Goal: Information Seeking & Learning: Learn about a topic

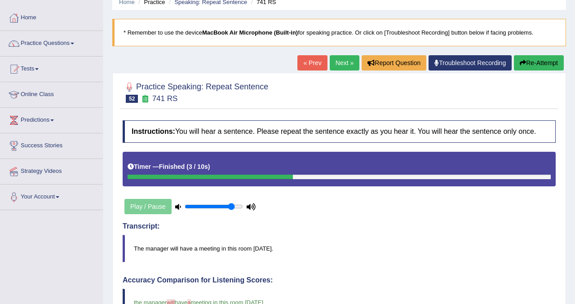
scroll to position [36, 0]
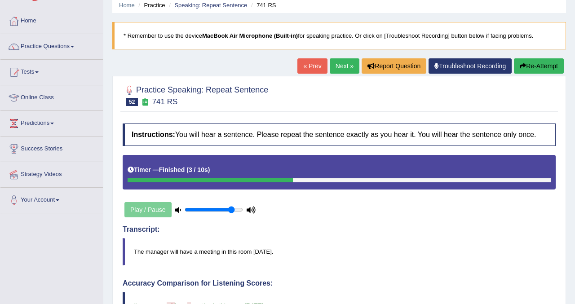
click at [334, 68] on link "Next »" at bounding box center [345, 65] width 30 height 15
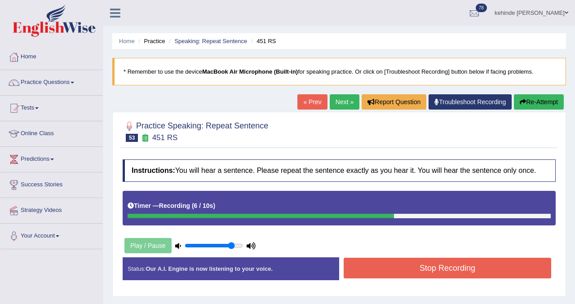
click at [381, 273] on button "Stop Recording" at bounding box center [448, 268] width 208 height 21
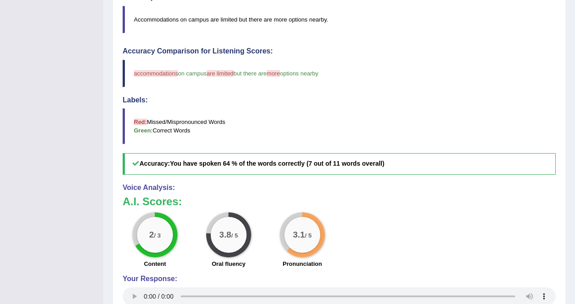
scroll to position [288, 0]
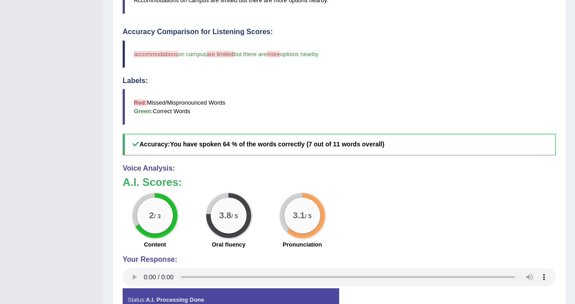
click at [568, 66] on div "Home Practice Speaking: Repeat Sentence 451 RS * Remember to use the device Mac…" at bounding box center [339, 23] width 472 height 622
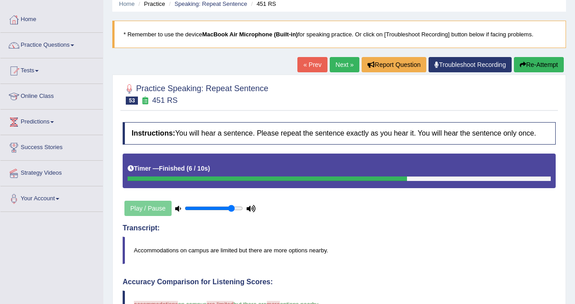
scroll to position [18, 0]
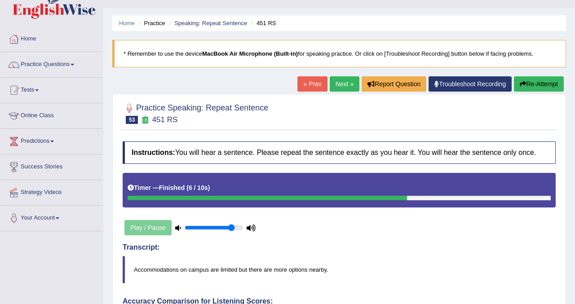
click at [531, 83] on button "Re-Attempt" at bounding box center [539, 83] width 50 height 15
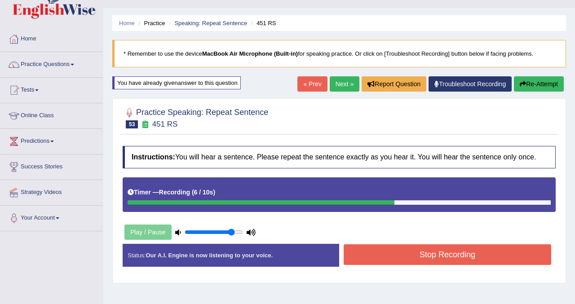
click at [411, 263] on button "Stop Recording" at bounding box center [448, 254] width 208 height 21
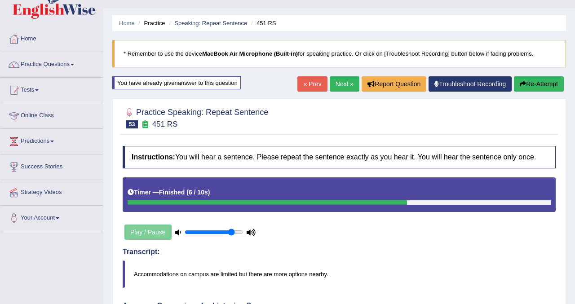
click at [337, 84] on link "Next »" at bounding box center [345, 83] width 30 height 15
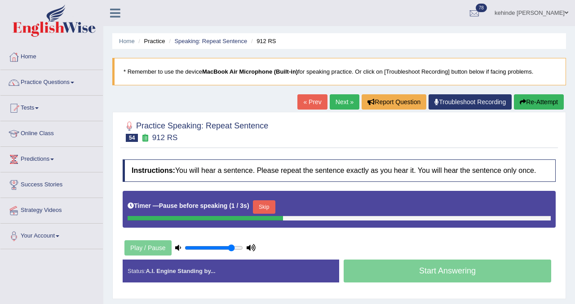
click at [527, 104] on button "Re-Attempt" at bounding box center [539, 101] width 50 height 15
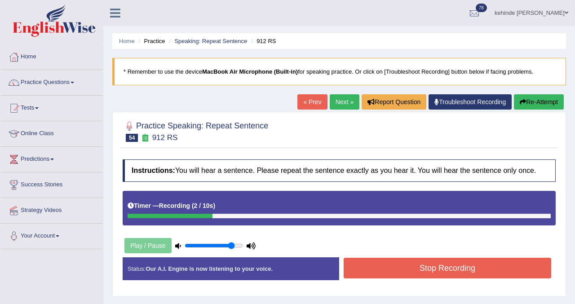
click at [382, 279] on button "Stop Recording" at bounding box center [448, 268] width 208 height 21
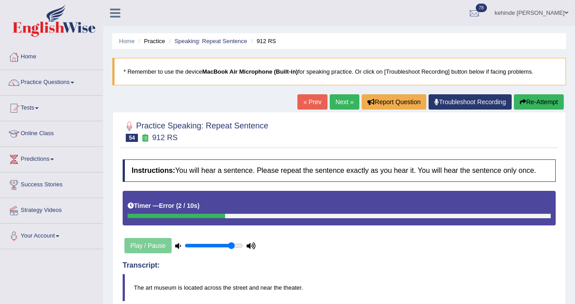
click at [538, 101] on button "Re-Attempt" at bounding box center [539, 101] width 50 height 15
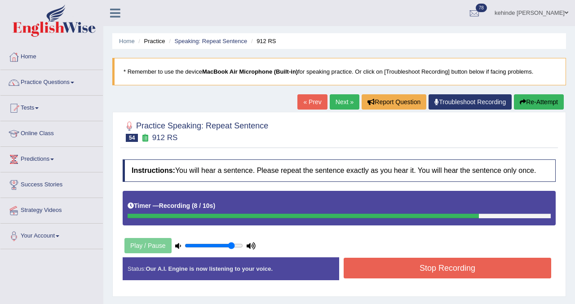
click at [412, 273] on button "Stop Recording" at bounding box center [448, 268] width 208 height 21
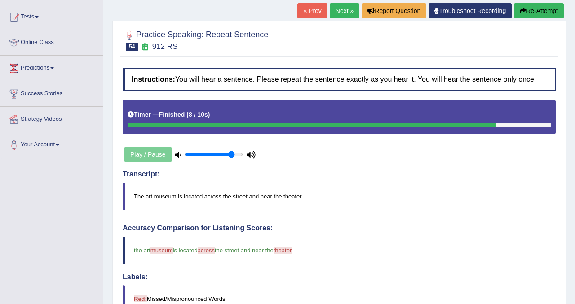
scroll to position [72, 0]
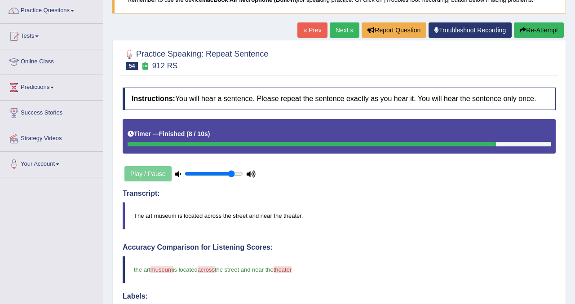
click at [544, 31] on button "Re-Attempt" at bounding box center [539, 29] width 50 height 15
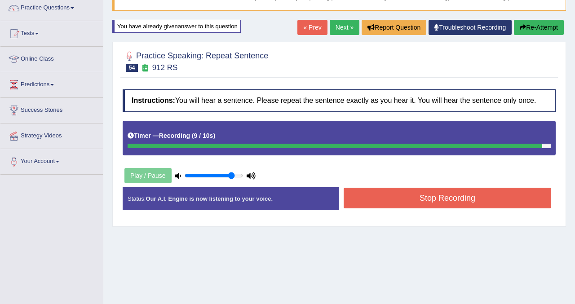
click at [415, 209] on button "Stop Recording" at bounding box center [448, 198] width 208 height 21
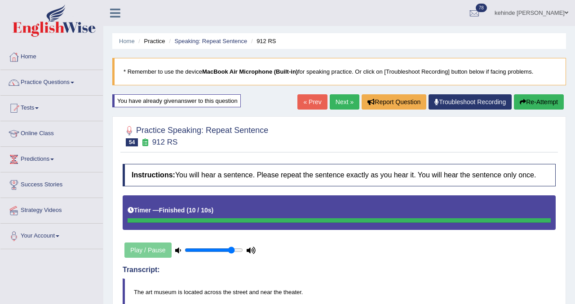
click at [332, 107] on link "Next »" at bounding box center [345, 101] width 30 height 15
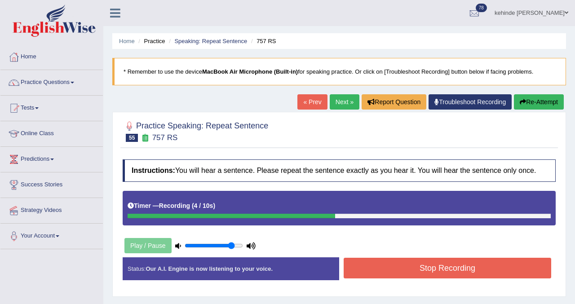
click at [358, 269] on button "Stop Recording" at bounding box center [448, 268] width 208 height 21
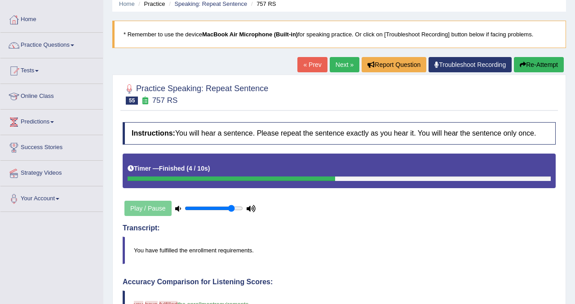
scroll to position [18, 0]
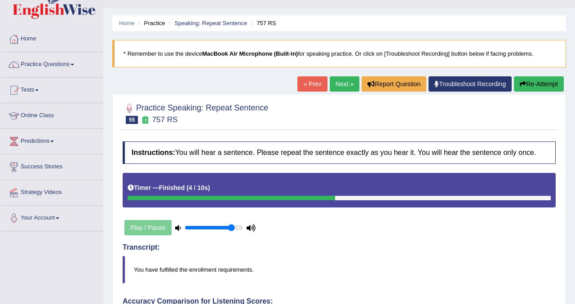
click at [341, 84] on link "Next »" at bounding box center [345, 83] width 30 height 15
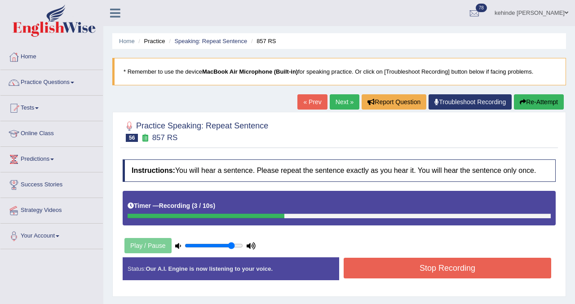
click at [360, 279] on button "Stop Recording" at bounding box center [448, 268] width 208 height 21
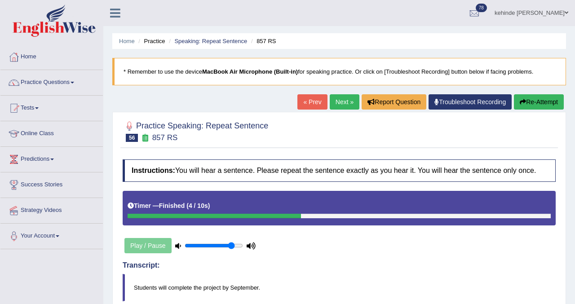
click at [340, 106] on link "Next »" at bounding box center [345, 101] width 30 height 15
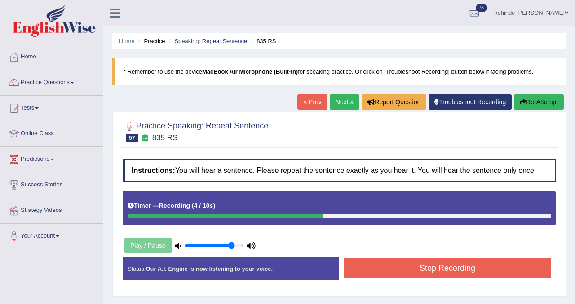
click at [368, 275] on button "Stop Recording" at bounding box center [448, 268] width 208 height 21
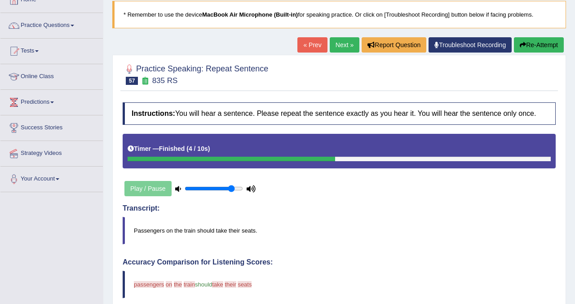
scroll to position [54, 0]
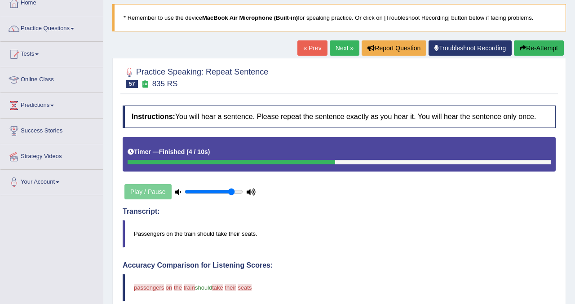
click at [339, 52] on link "Next »" at bounding box center [345, 47] width 30 height 15
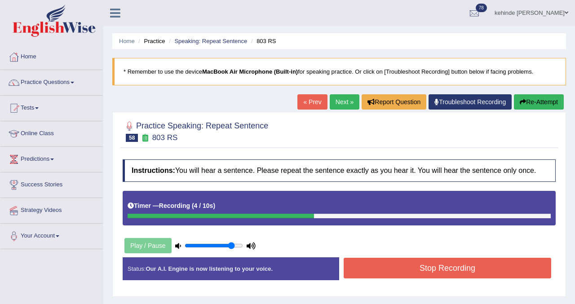
click at [360, 275] on button "Stop Recording" at bounding box center [448, 268] width 208 height 21
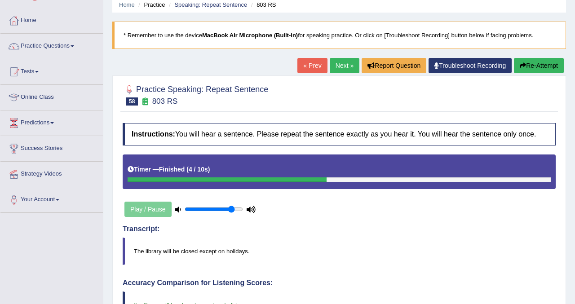
scroll to position [36, 0]
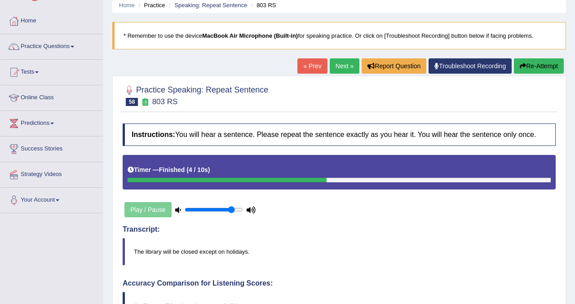
click at [342, 67] on link "Next »" at bounding box center [345, 65] width 30 height 15
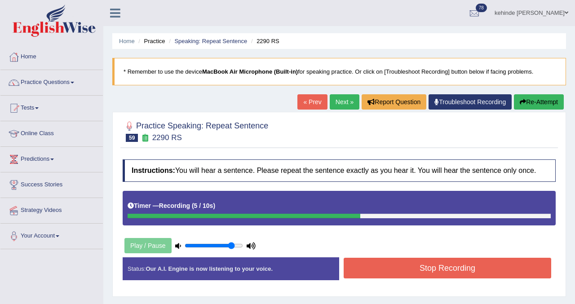
click at [357, 279] on button "Stop Recording" at bounding box center [448, 268] width 208 height 21
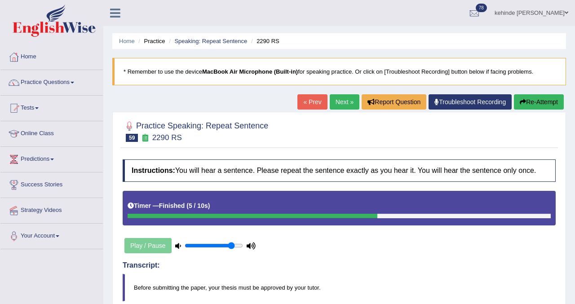
click at [336, 100] on link "Next »" at bounding box center [345, 101] width 30 height 15
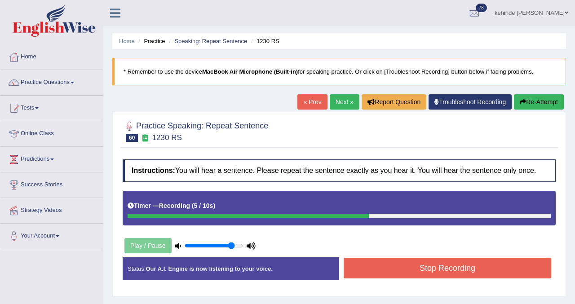
click at [355, 274] on button "Stop Recording" at bounding box center [448, 268] width 208 height 21
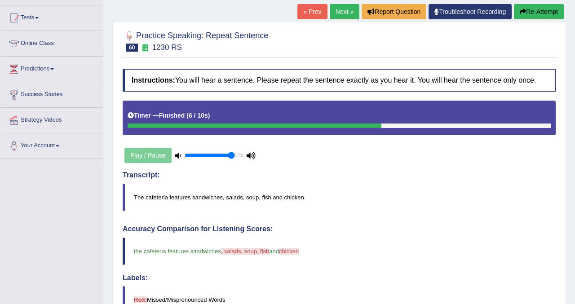
scroll to position [90, 0]
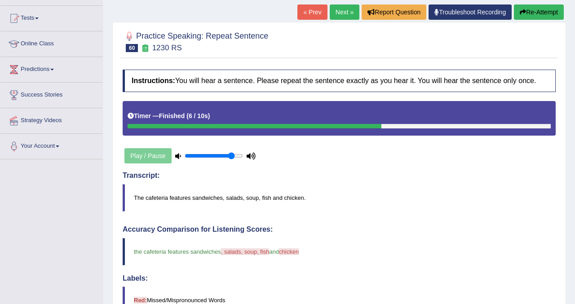
click at [538, 9] on button "Re-Attempt" at bounding box center [539, 11] width 50 height 15
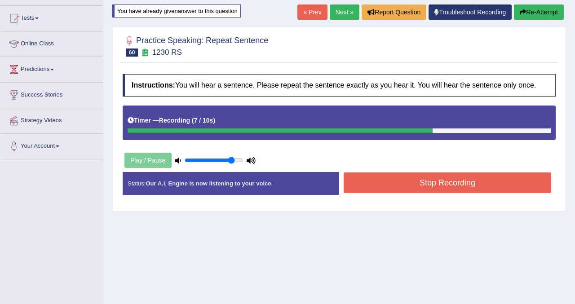
click at [403, 193] on button "Stop Recording" at bounding box center [448, 183] width 208 height 21
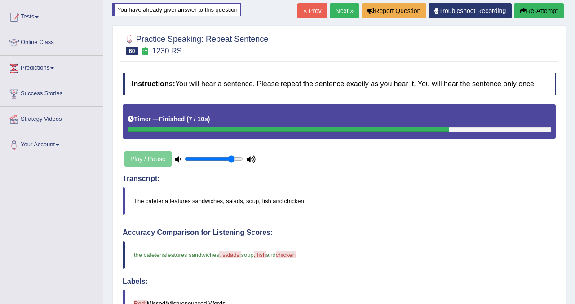
scroll to position [72, 0]
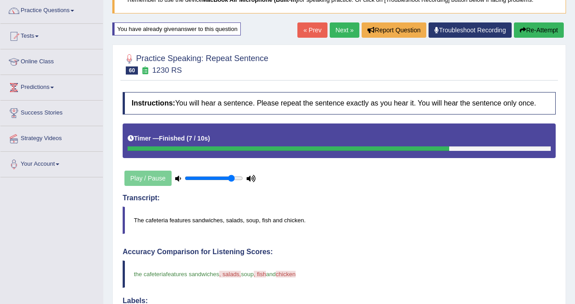
click at [526, 28] on button "Re-Attempt" at bounding box center [539, 29] width 50 height 15
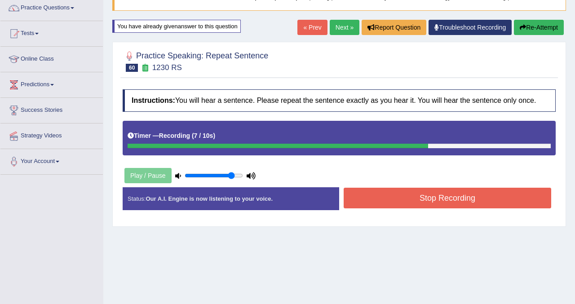
click at [400, 204] on button "Stop Recording" at bounding box center [448, 198] width 208 height 21
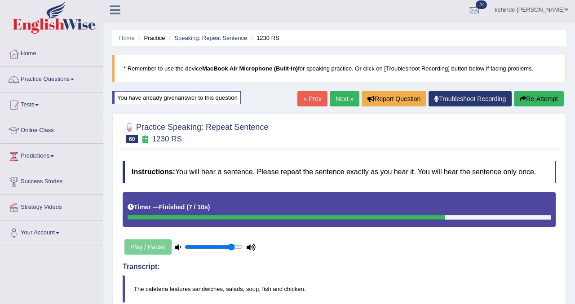
scroll to position [3, 0]
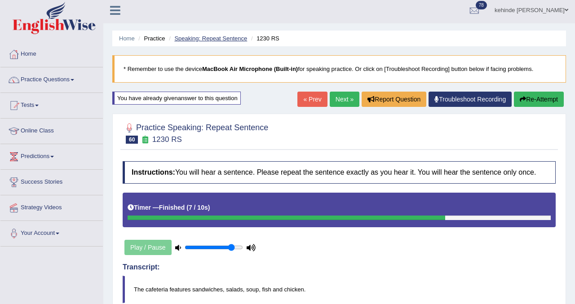
click at [195, 40] on link "Speaking: Repeat Sentence" at bounding box center [210, 38] width 73 height 7
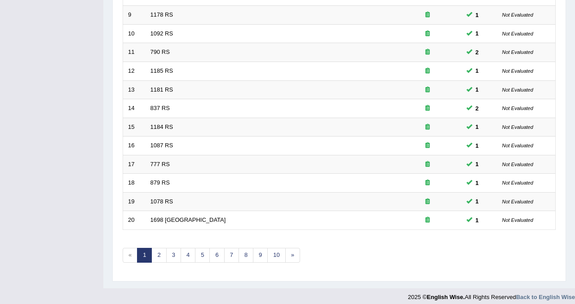
scroll to position [291, 0]
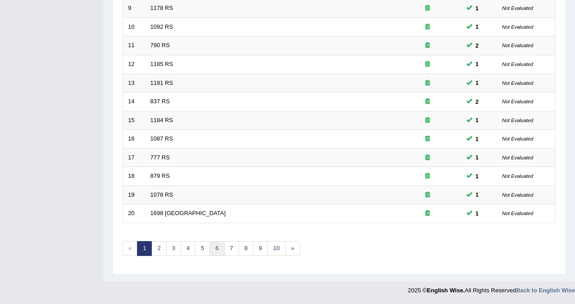
click at [217, 246] on link "6" at bounding box center [216, 248] width 15 height 15
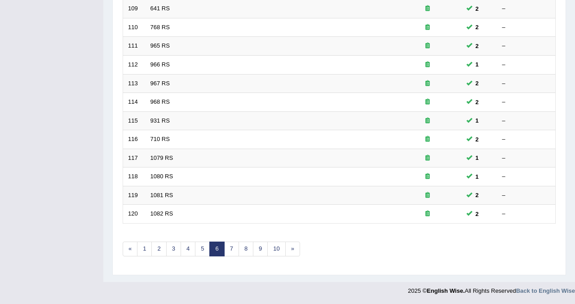
scroll to position [291, 0]
click at [175, 250] on link "3" at bounding box center [173, 248] width 15 height 15
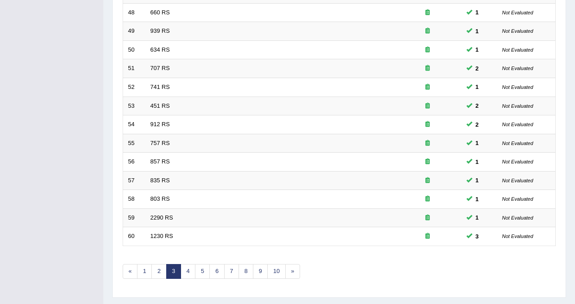
scroll to position [291, 0]
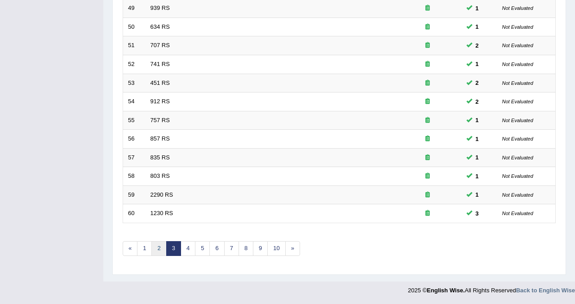
click at [158, 248] on link "2" at bounding box center [158, 248] width 15 height 15
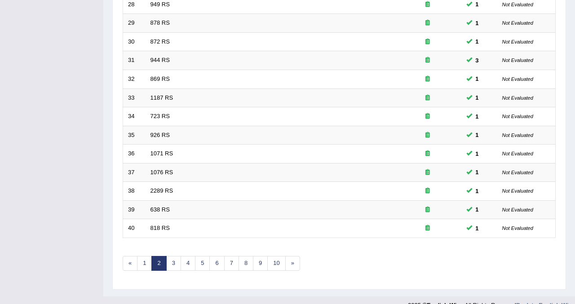
scroll to position [288, 0]
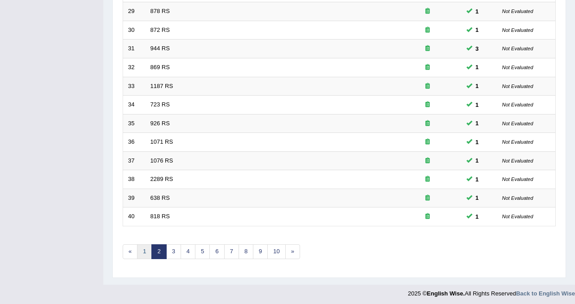
click at [142, 255] on link "1" at bounding box center [144, 251] width 15 height 15
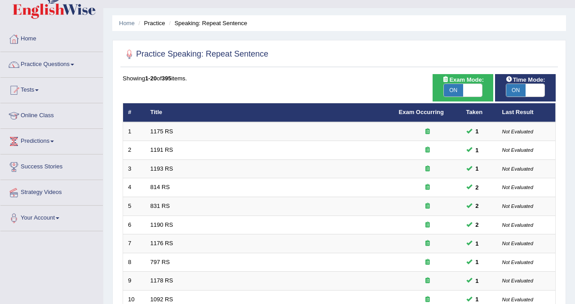
scroll to position [36, 0]
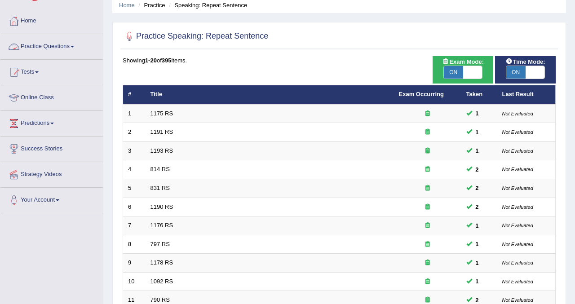
click at [35, 46] on link "Practice Questions" at bounding box center [51, 45] width 102 height 22
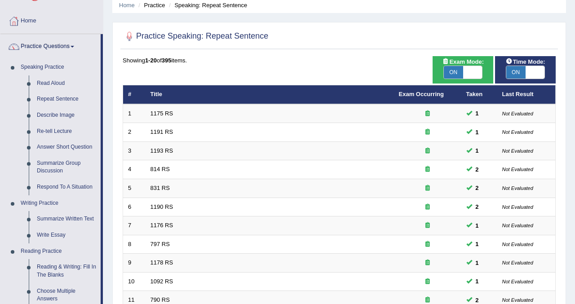
click at [572, 138] on div "Home Practice Speaking: Repeat Sentence Practice Speaking: Repeat Sentence Time…" at bounding box center [339, 250] width 472 height 572
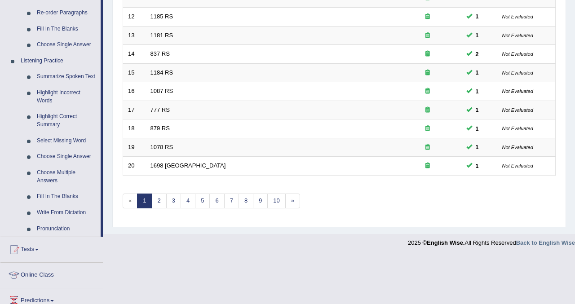
scroll to position [342, 0]
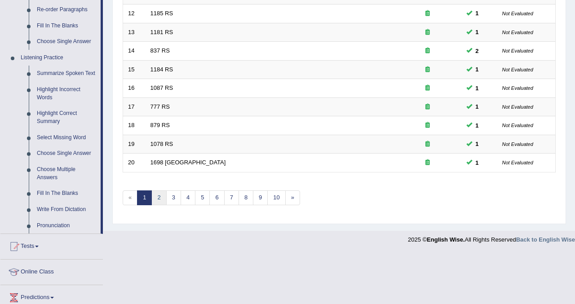
click at [158, 198] on link "2" at bounding box center [158, 198] width 15 height 15
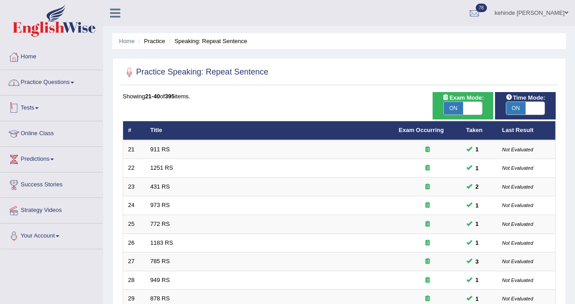
click at [46, 83] on link "Practice Questions" at bounding box center [51, 81] width 102 height 22
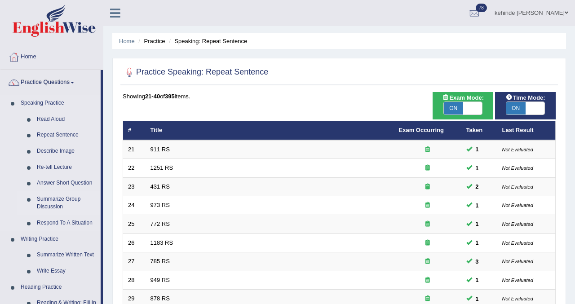
click at [61, 200] on link "Summarize Group Discussion" at bounding box center [67, 203] width 68 height 24
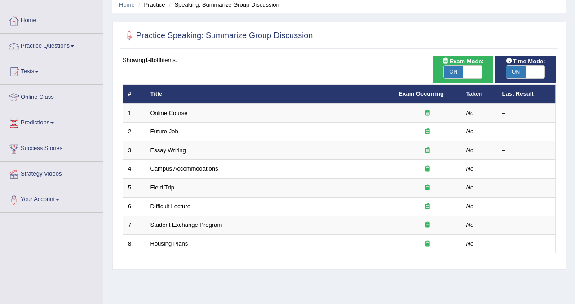
scroll to position [36, 0]
